Goal: Task Accomplishment & Management: Manage account settings

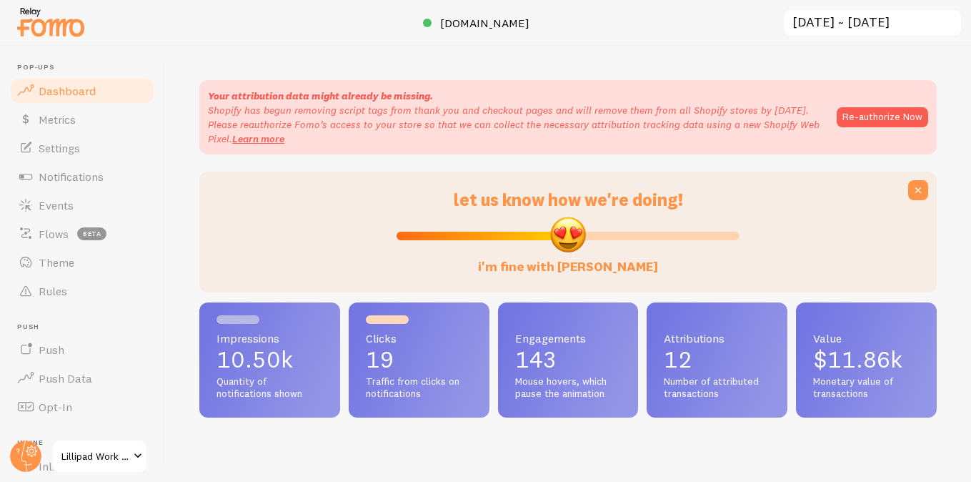
scroll to position [375, 737]
click at [90, 205] on link "Events" at bounding box center [82, 205] width 147 height 29
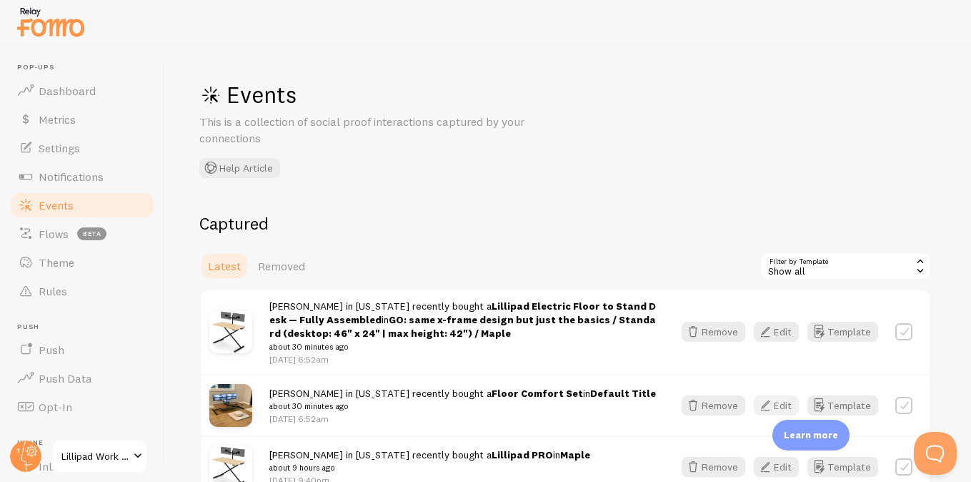
click at [776, 406] on button "Edit" at bounding box center [776, 405] width 45 height 20
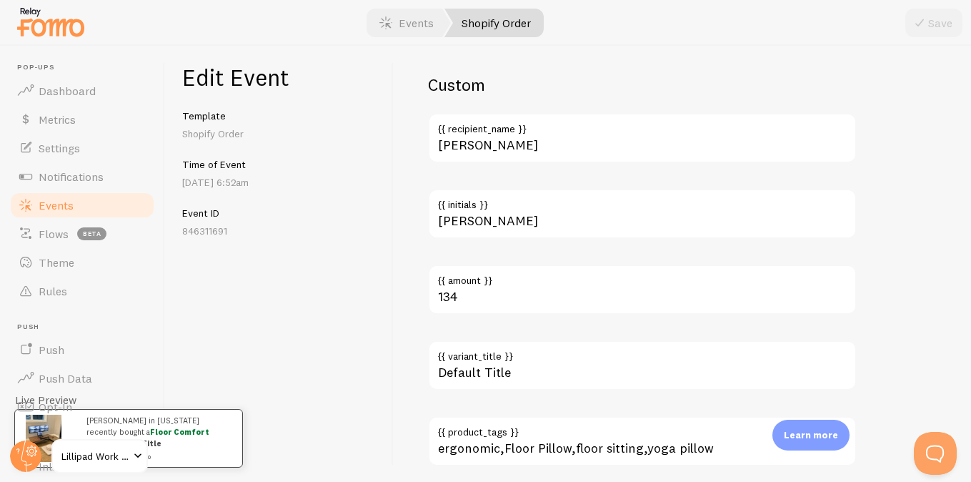
scroll to position [982, 0]
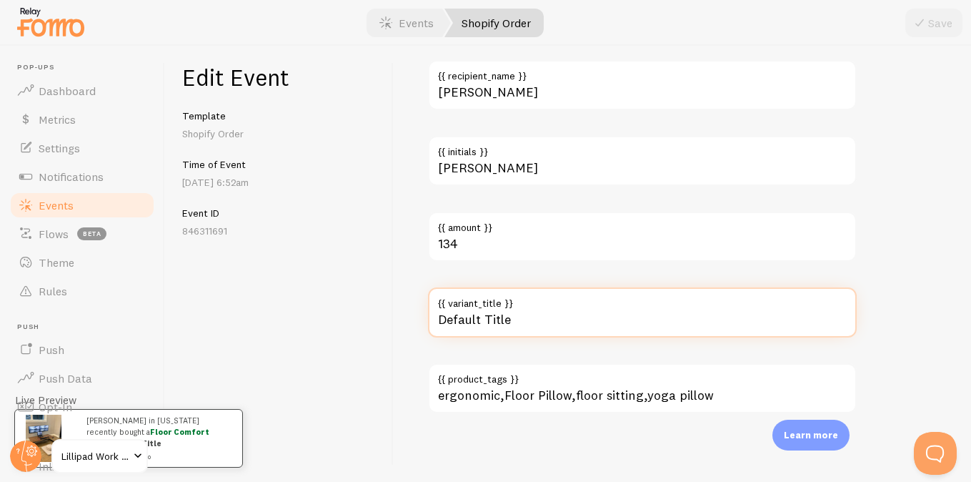
click at [484, 315] on input "Default Title" at bounding box center [642, 312] width 429 height 50
type input "Gray"
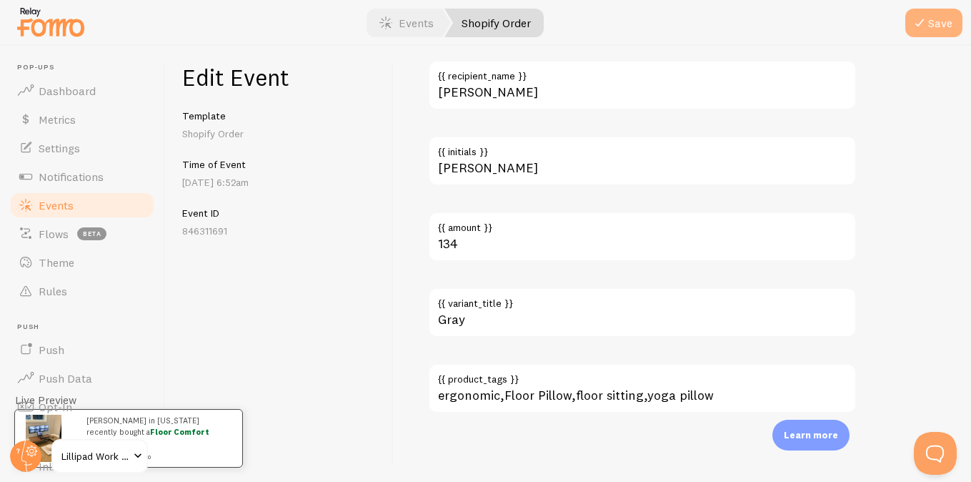
click at [925, 20] on icon "submit" at bounding box center [919, 22] width 17 height 17
click at [46, 204] on span "Events" at bounding box center [56, 205] width 35 height 14
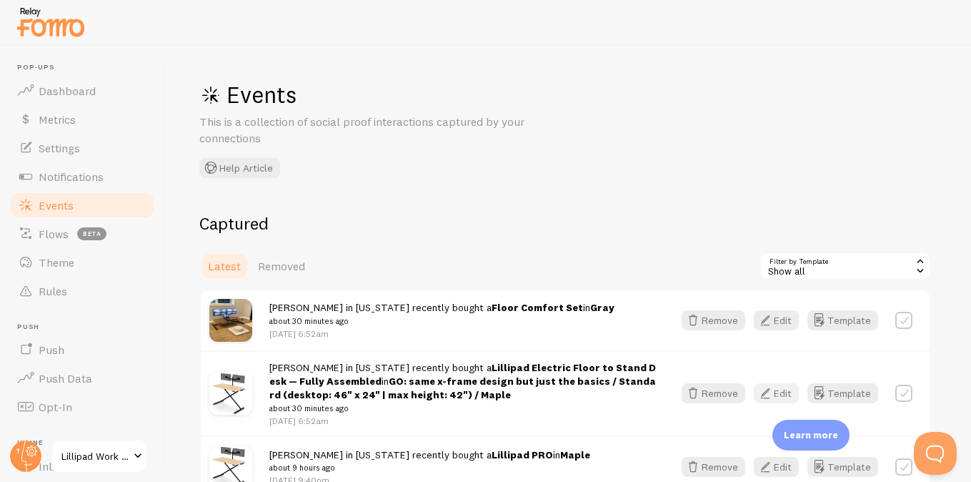
click at [783, 394] on button "Edit" at bounding box center [776, 393] width 45 height 20
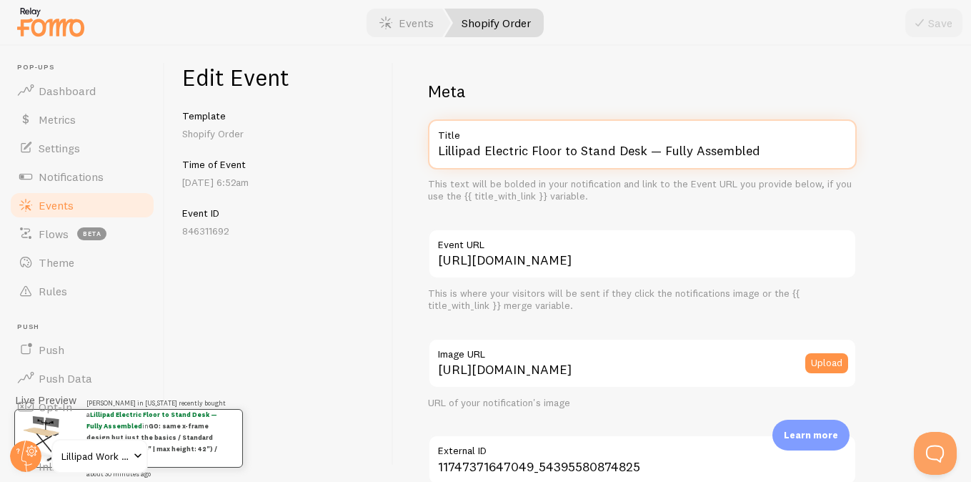
drag, startPoint x: 485, startPoint y: 149, endPoint x: 614, endPoint y: 159, distance: 129.7
click at [614, 159] on input "Lillipad Electric Floor to Stand Desk — Fully Assembled" at bounding box center [642, 144] width 429 height 50
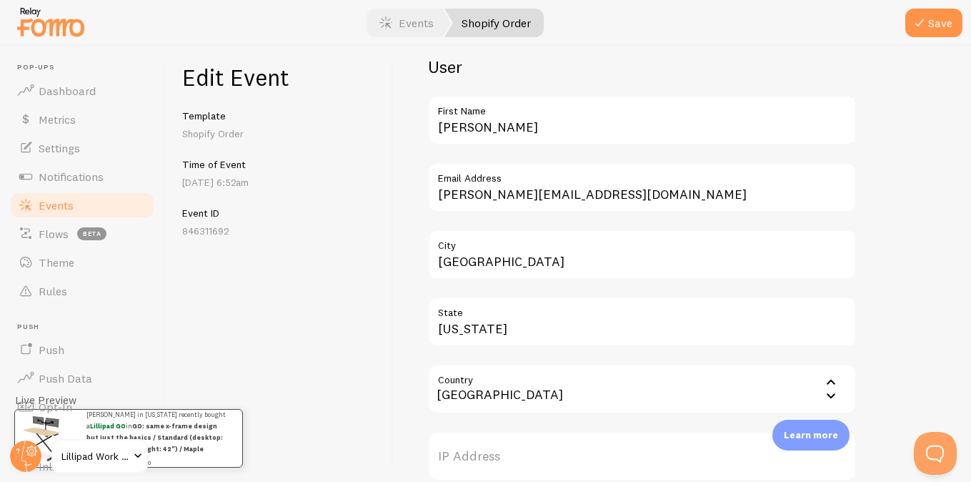
scroll to position [907, 0]
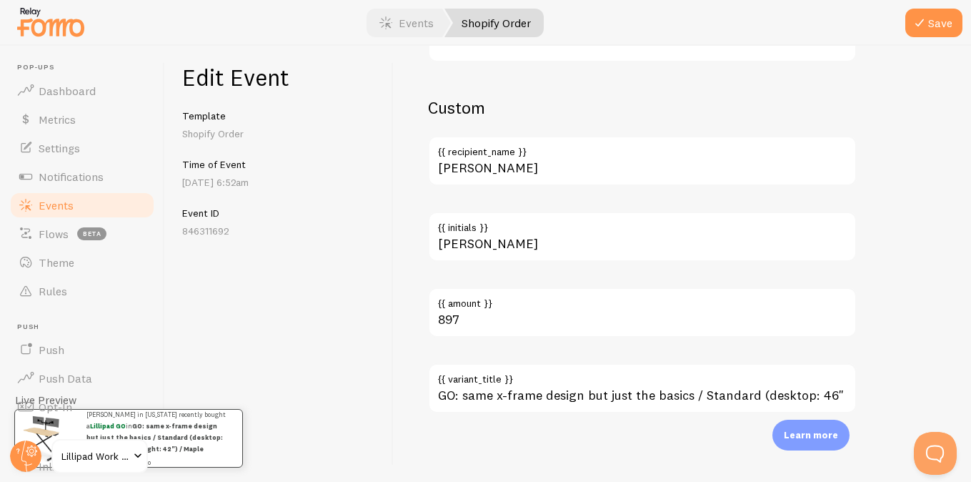
type input "Lillipad GO"
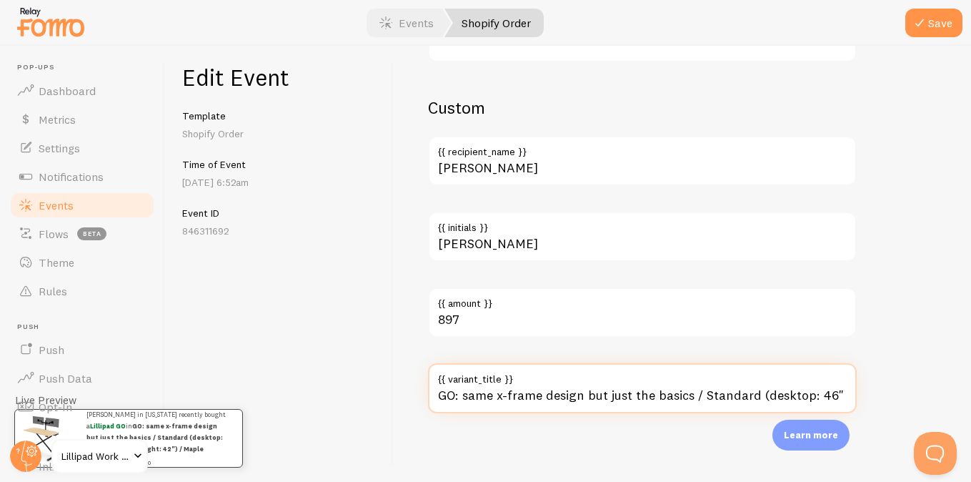
click at [569, 404] on input "GO: same x-frame design but just the basics / Standard (desktop: 46" x 24" | ma…" at bounding box center [642, 388] width 429 height 50
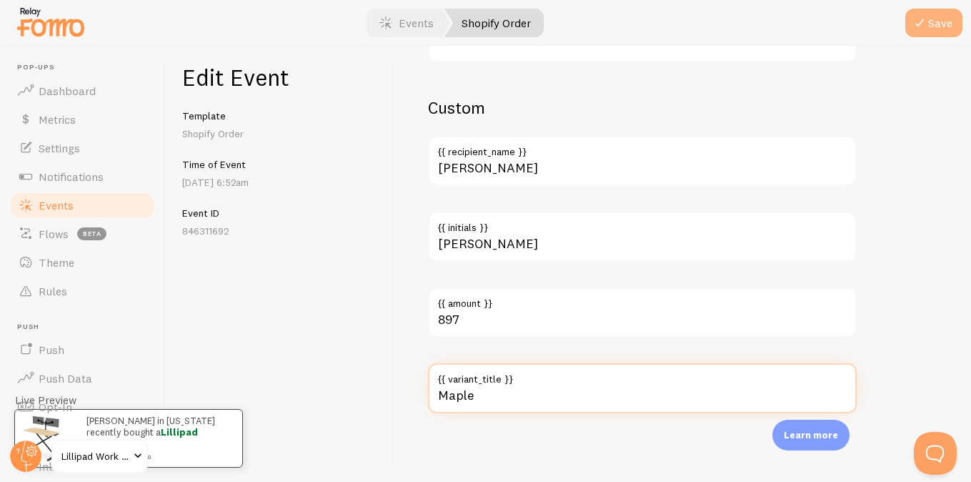
type input "Maple"
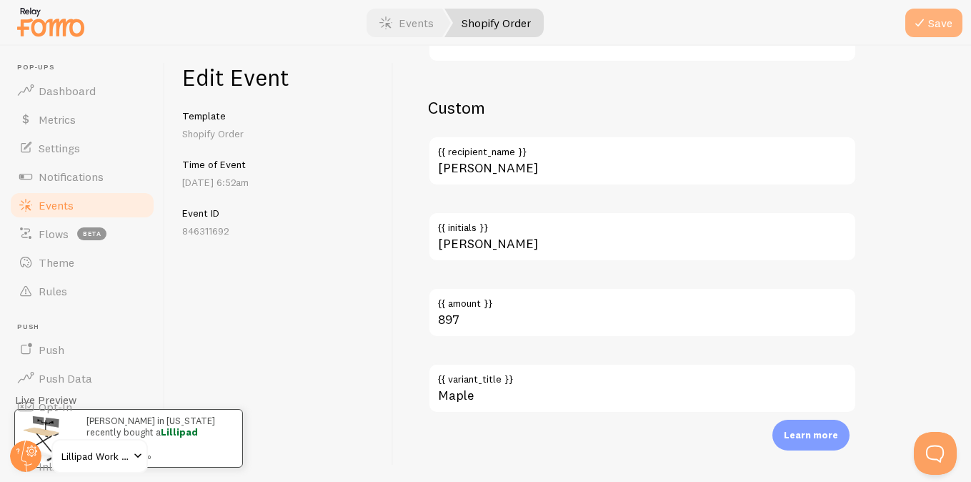
click at [935, 20] on button "Save" at bounding box center [933, 23] width 57 height 29
click at [86, 202] on link "Events" at bounding box center [82, 205] width 147 height 29
